Goal: Task Accomplishment & Management: Use online tool/utility

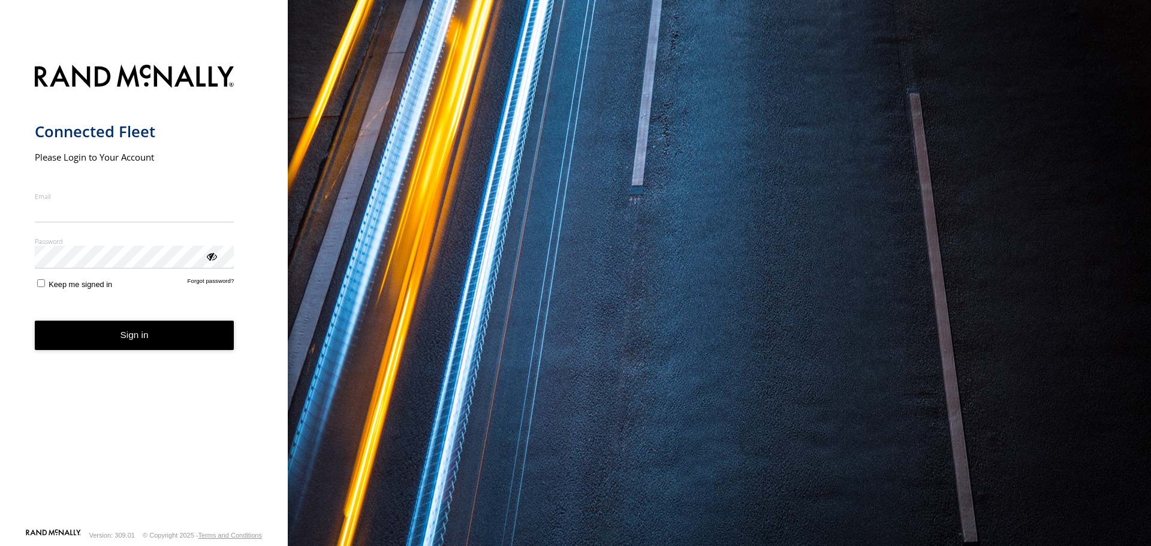
type input "**********"
click at [146, 344] on button "Sign in" at bounding box center [135, 335] width 200 height 29
click at [145, 344] on button "Sign in" at bounding box center [135, 335] width 200 height 29
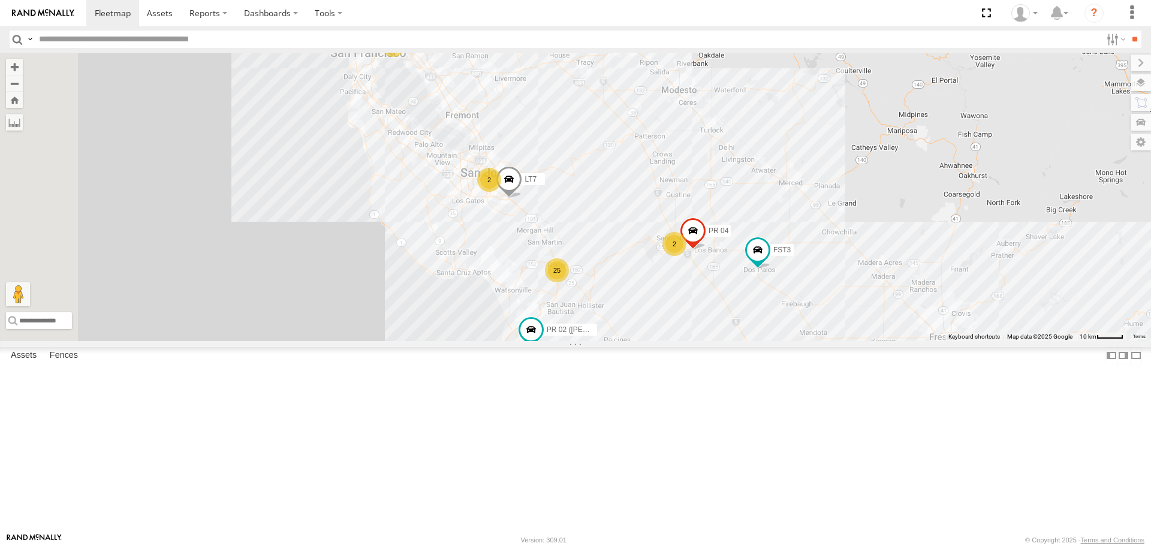
click at [0, 0] on div "FST3" at bounding box center [0, 0] width 0 height 0
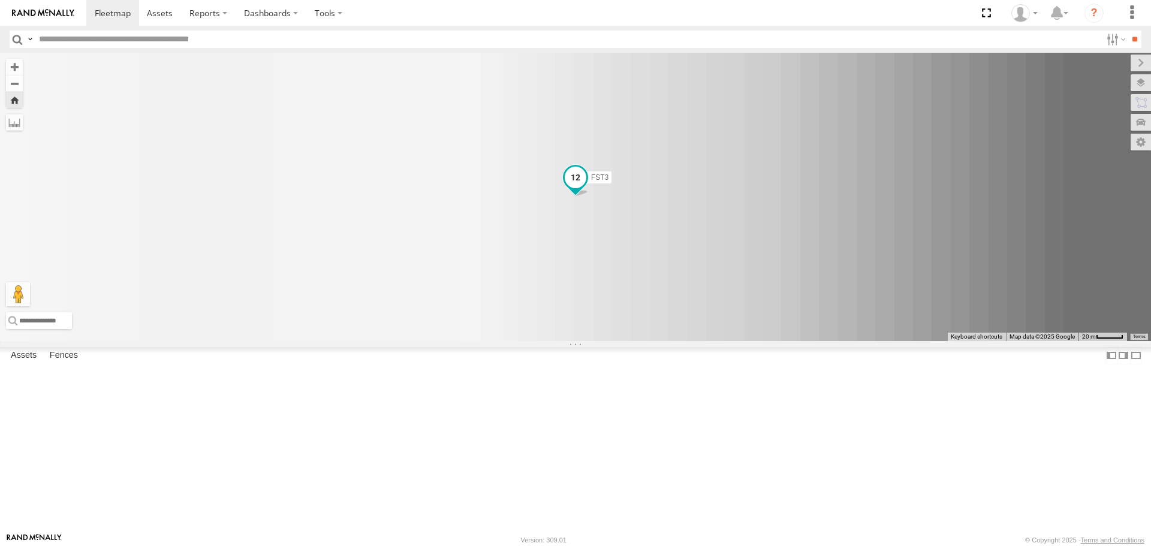
click at [589, 197] on span at bounding box center [575, 180] width 26 height 32
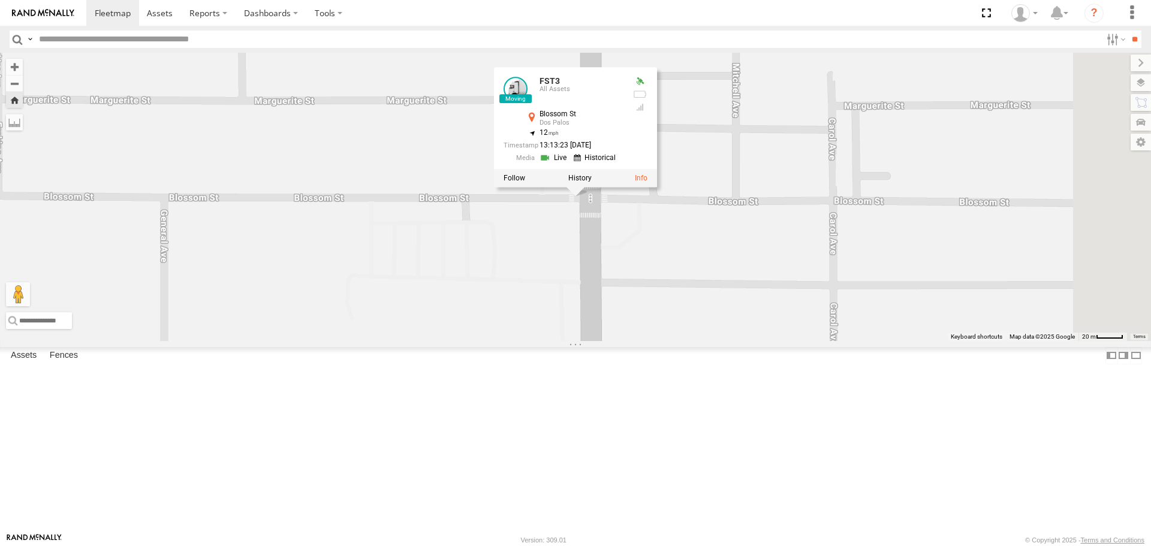
click at [706, 249] on div "FST3 FST3 All Assets Blossom St Dos Palos 36.98611 , -120.63571 12 13:13:23 10/…" at bounding box center [575, 197] width 1151 height 288
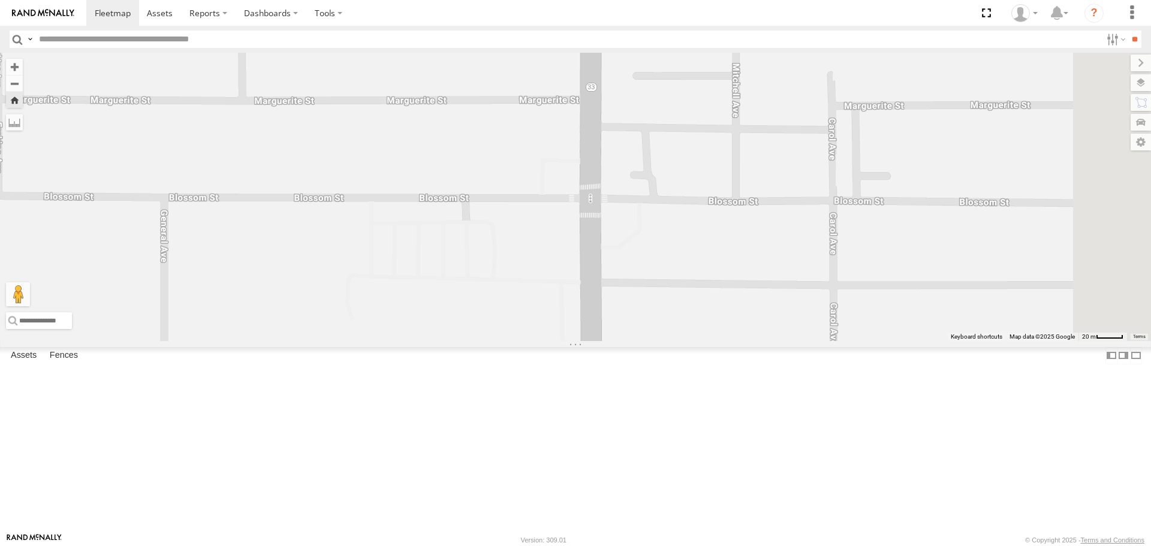
scroll to position [791, 0]
click at [0, 0] on link at bounding box center [0, 0] width 0 height 0
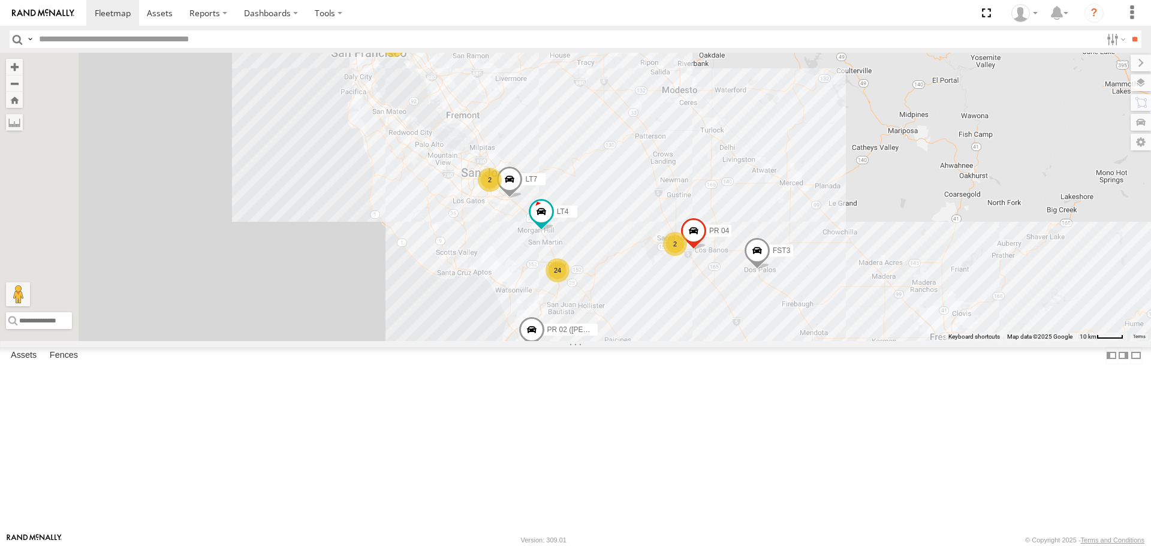
scroll to position [719, 0]
click at [0, 0] on div "NEW - (Unassigned)" at bounding box center [0, 0] width 0 height 0
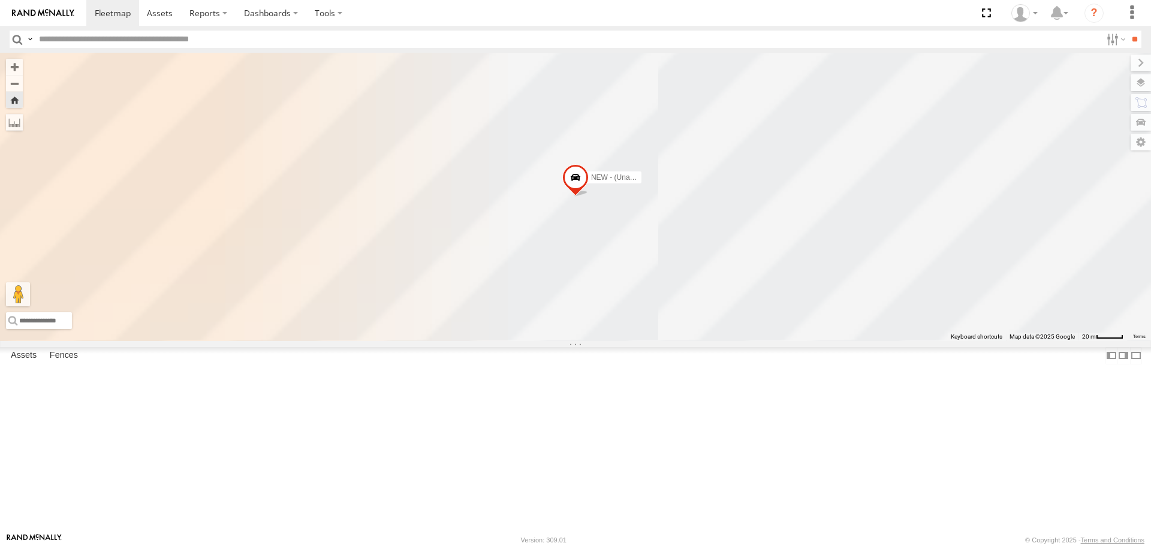
click at [589, 197] on span at bounding box center [575, 181] width 26 height 32
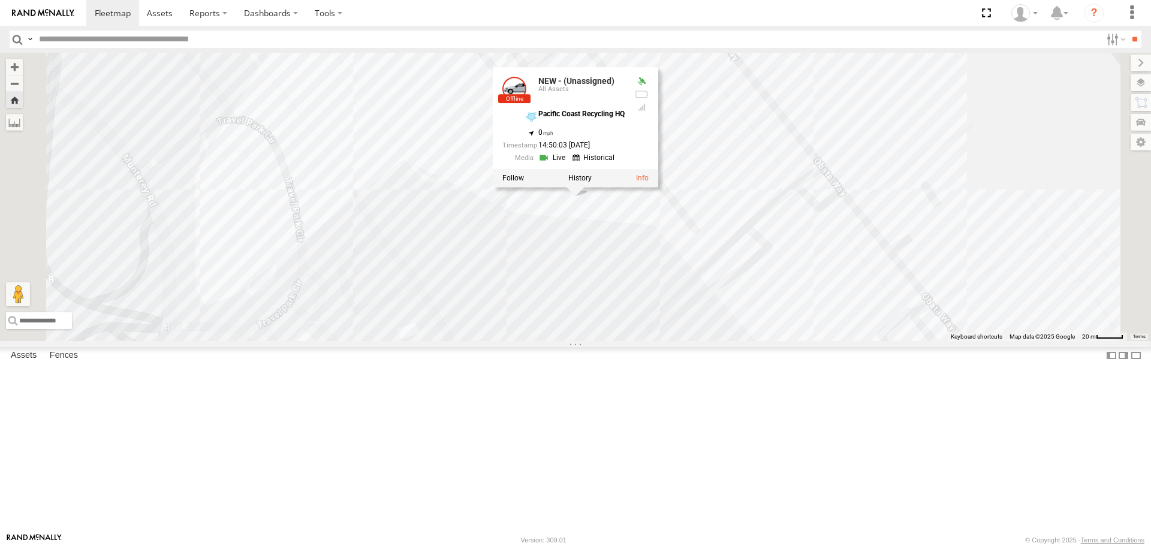
click at [569, 164] on link at bounding box center [553, 158] width 31 height 11
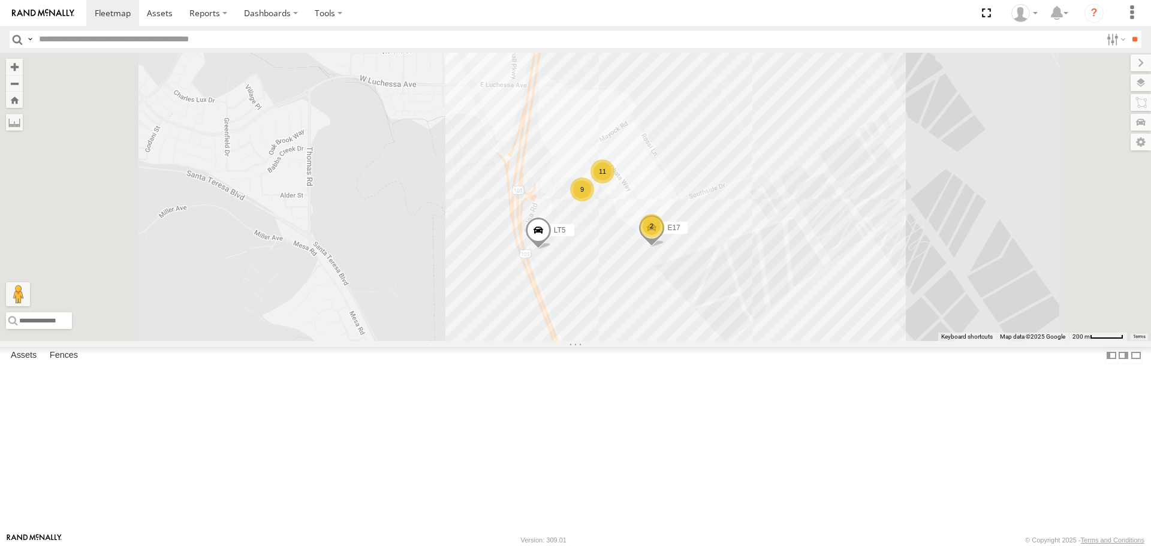
scroll to position [0, 0]
